Goal: Task Accomplishment & Management: Use online tool/utility

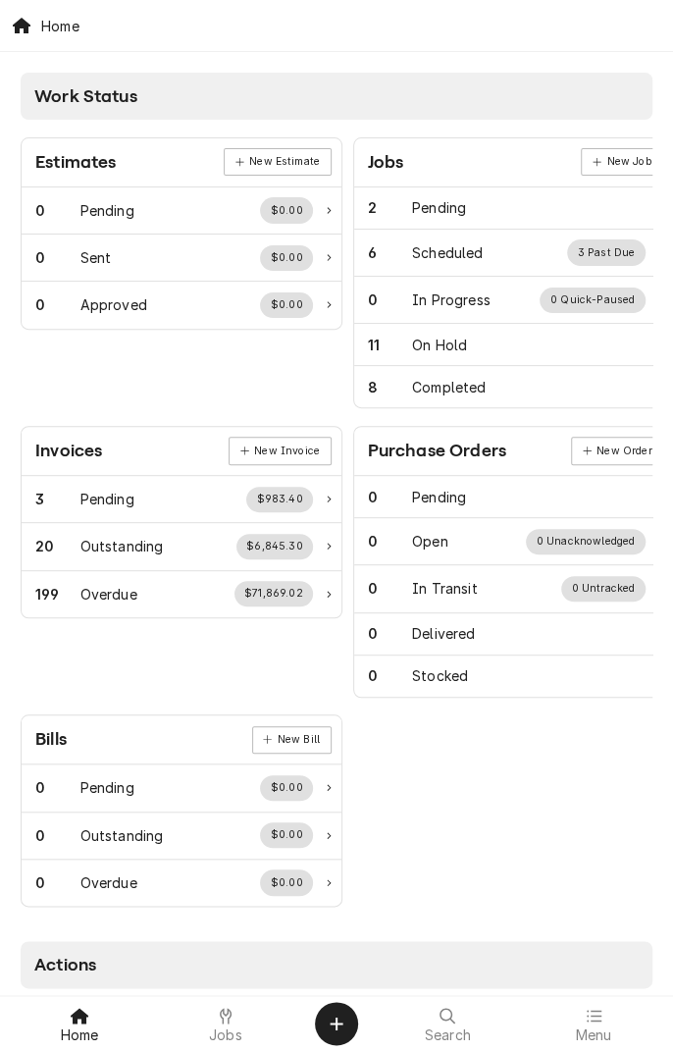
click at [253, 1011] on div "Jobs" at bounding box center [226, 1023] width 136 height 39
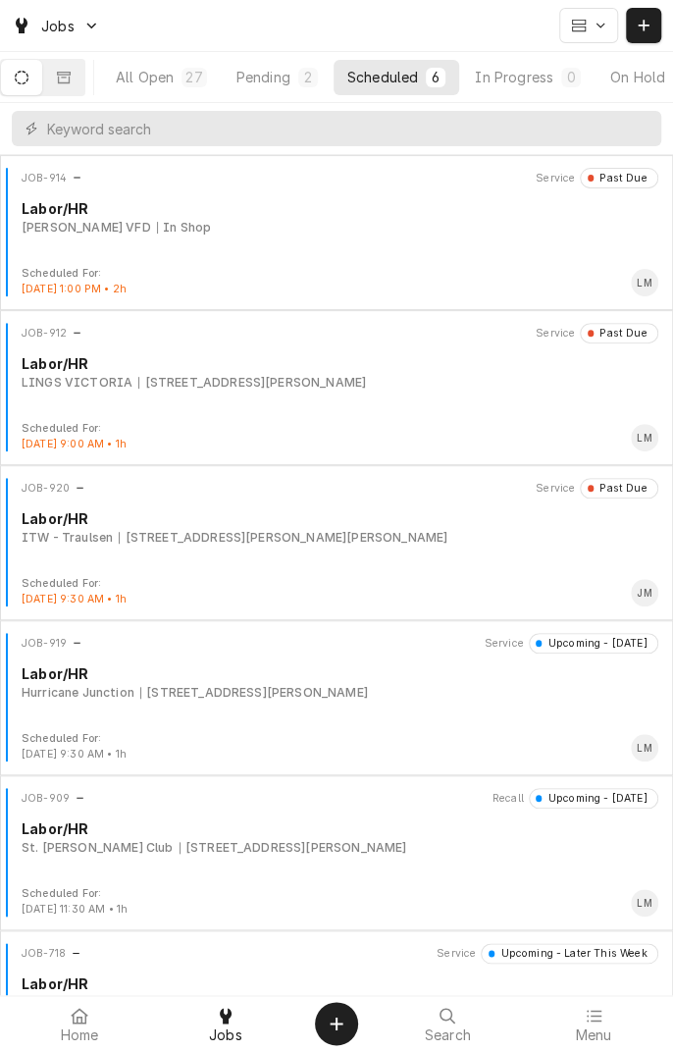
click at [251, 383] on div "[STREET_ADDRESS][PERSON_NAME]" at bounding box center [252, 383] width 228 height 18
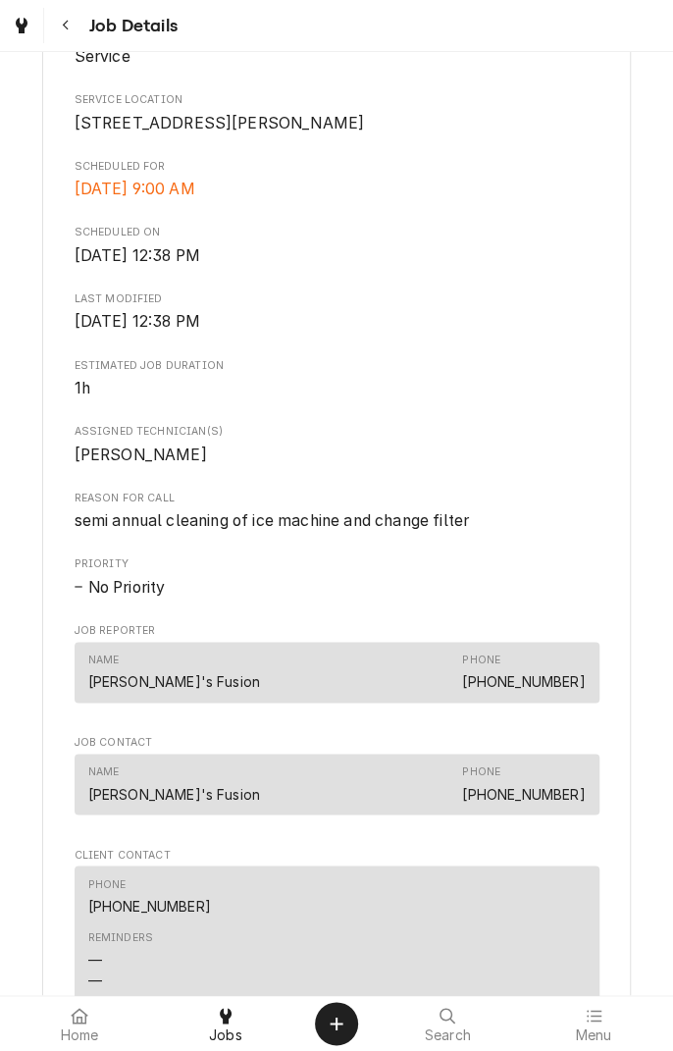
scroll to position [1065, 0]
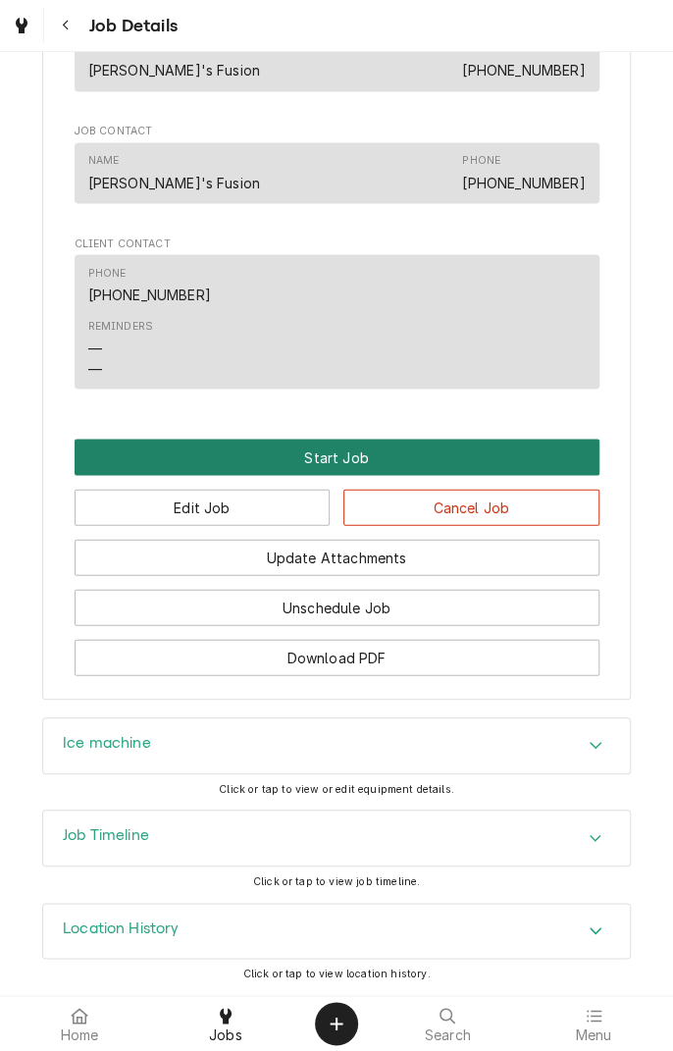
click at [349, 463] on button "Start Job" at bounding box center [337, 457] width 525 height 36
